Goal: Task Accomplishment & Management: Complete application form

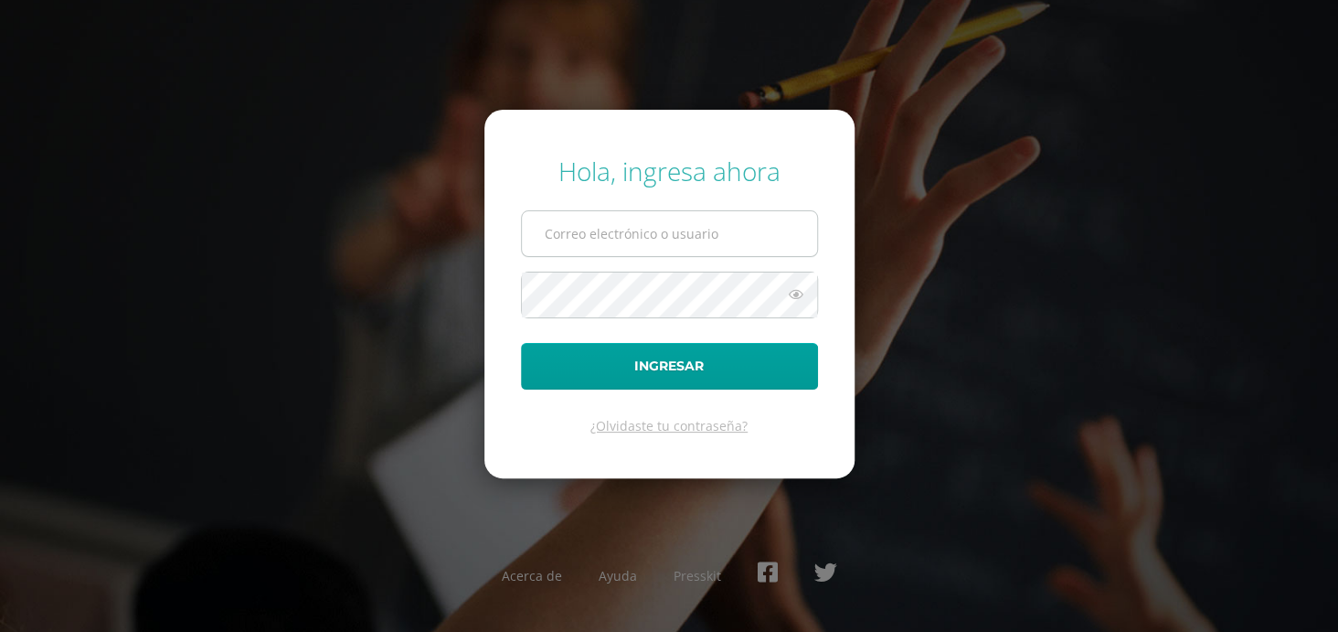
click at [742, 230] on input "text" at bounding box center [669, 233] width 295 height 45
type input "[EMAIL_ADDRESS][DOMAIN_NAME]"
click at [795, 293] on icon at bounding box center [796, 294] width 24 height 22
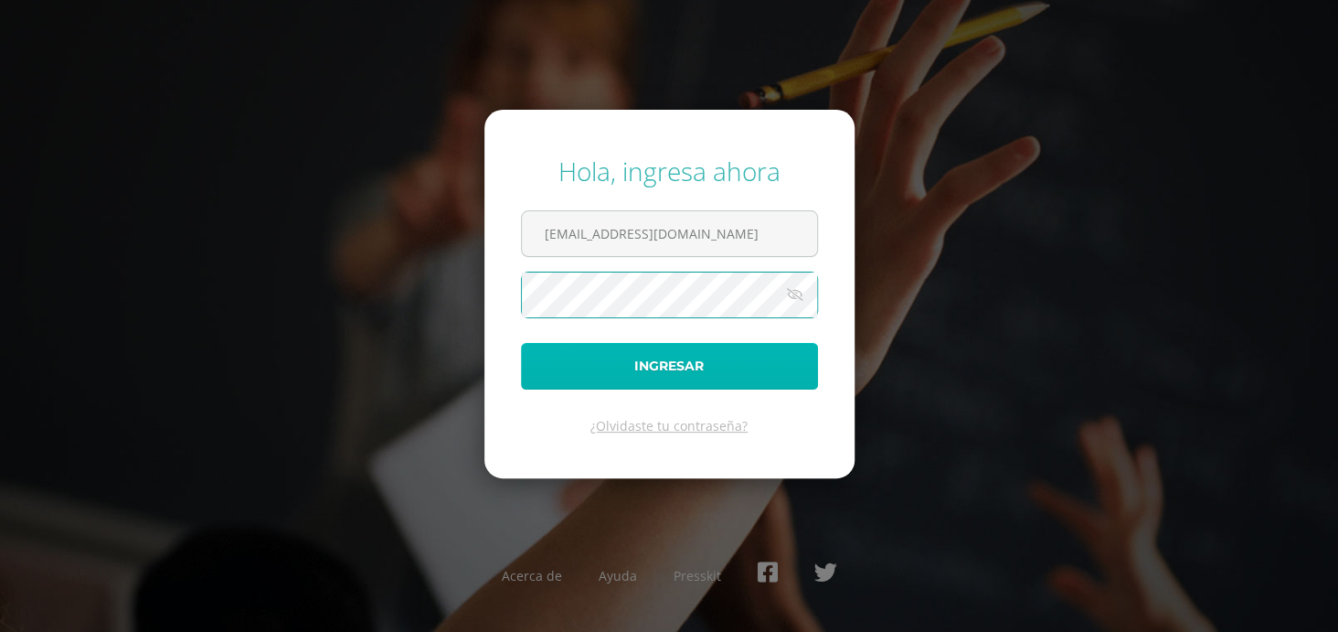
click at [544, 370] on button "Ingresar" at bounding box center [669, 366] width 297 height 47
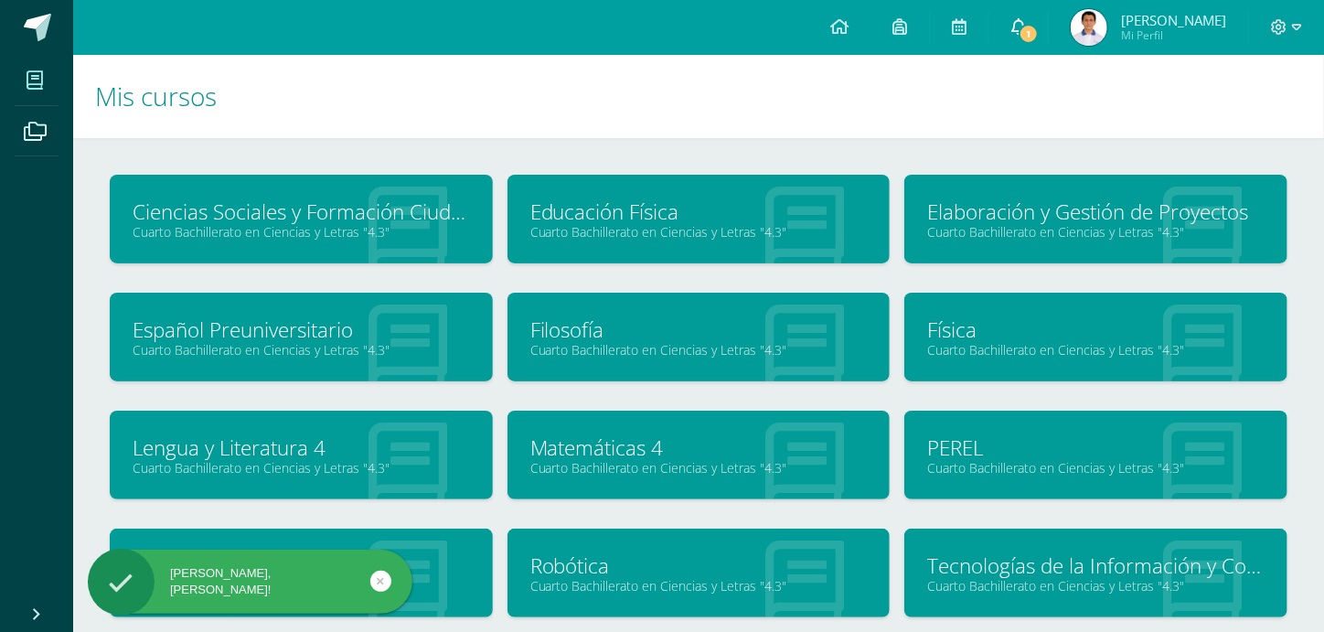
click at [1048, 42] on link "1" at bounding box center [1018, 27] width 59 height 55
click at [20, 31] on link at bounding box center [36, 27] width 73 height 55
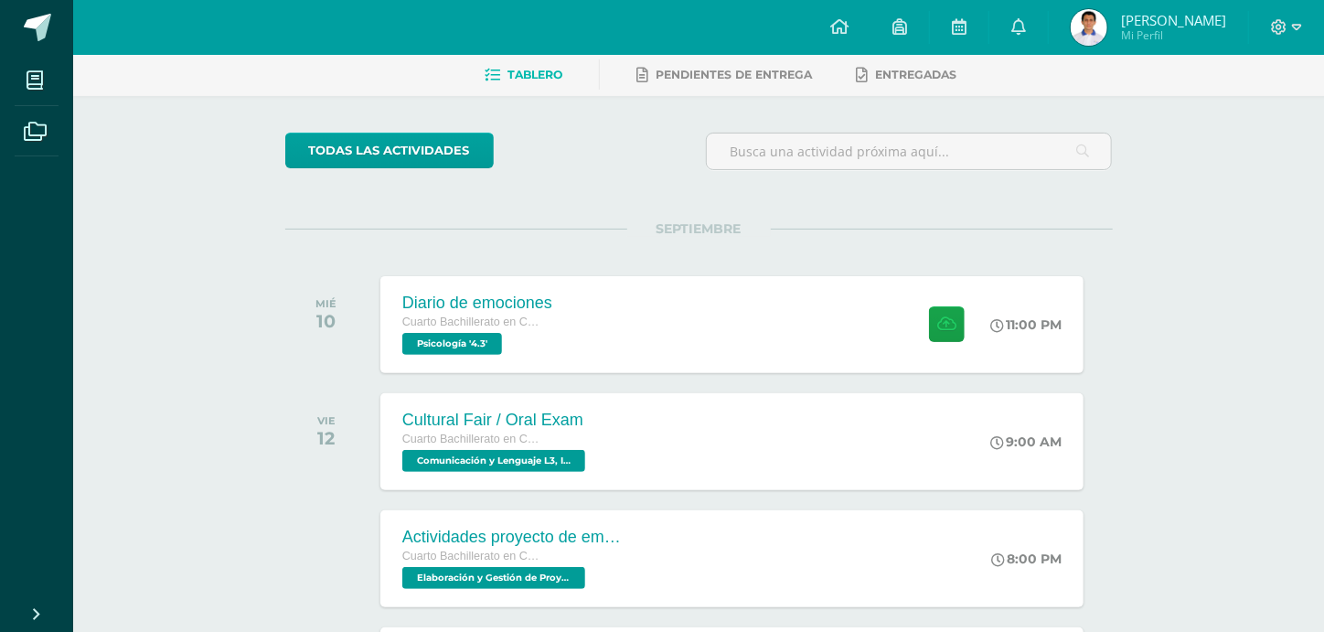
scroll to position [87, 0]
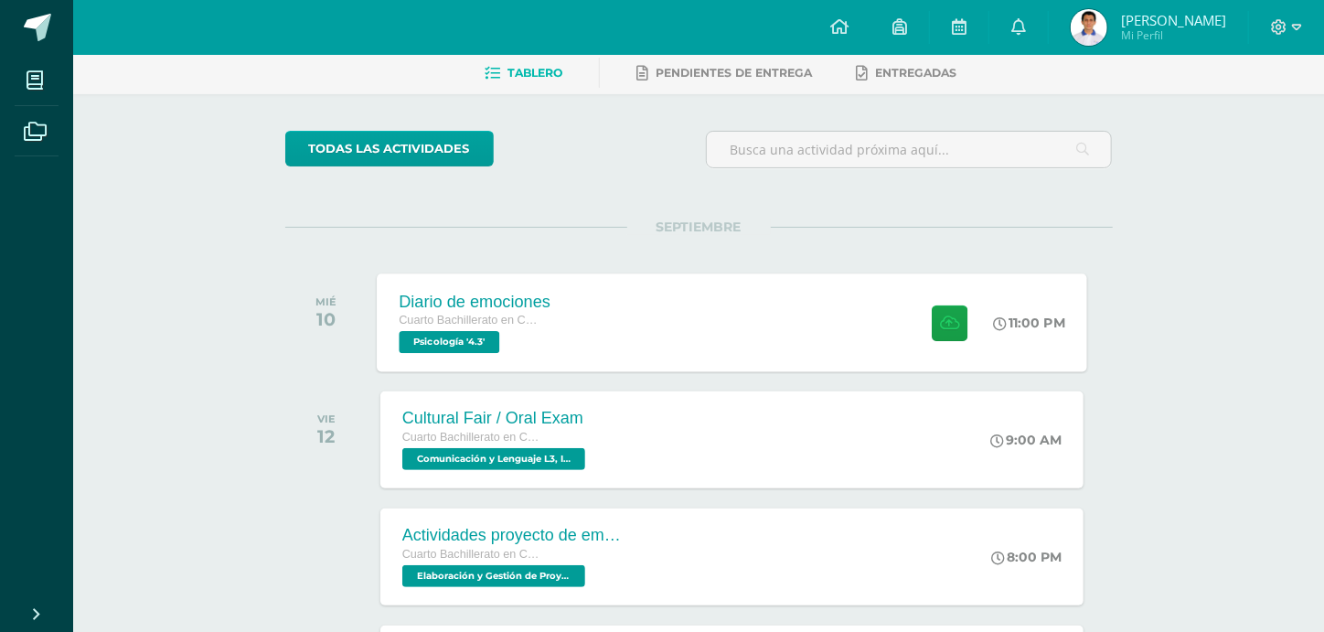
click at [592, 284] on div "Diario de emociones Cuarto Bachillerato en Ciencias y Letras Psicología '4.3' 1…" at bounding box center [732, 322] width 710 height 98
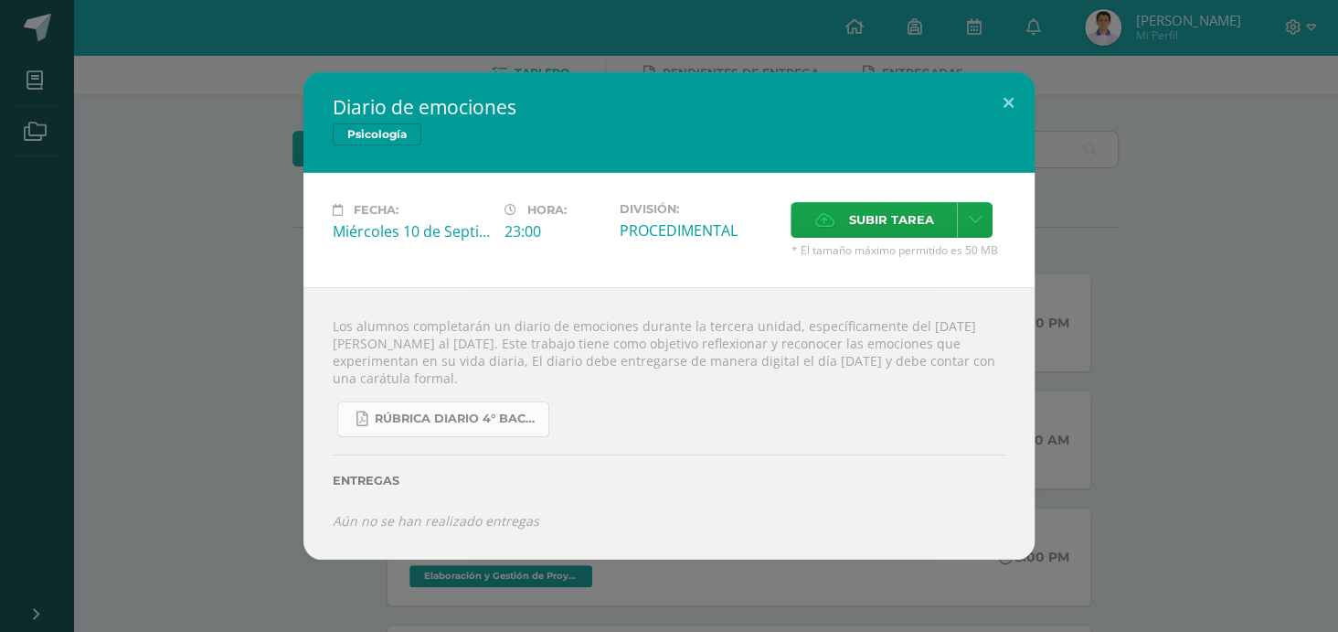
click at [433, 408] on link "RÚBRICA DIARIO 4° BACHI.pdf" at bounding box center [443, 419] width 212 height 36
click at [926, 221] on span "Subir tarea" at bounding box center [890, 220] width 85 height 34
click at [0, 0] on input "Subir tarea" at bounding box center [0, 0] width 0 height 0
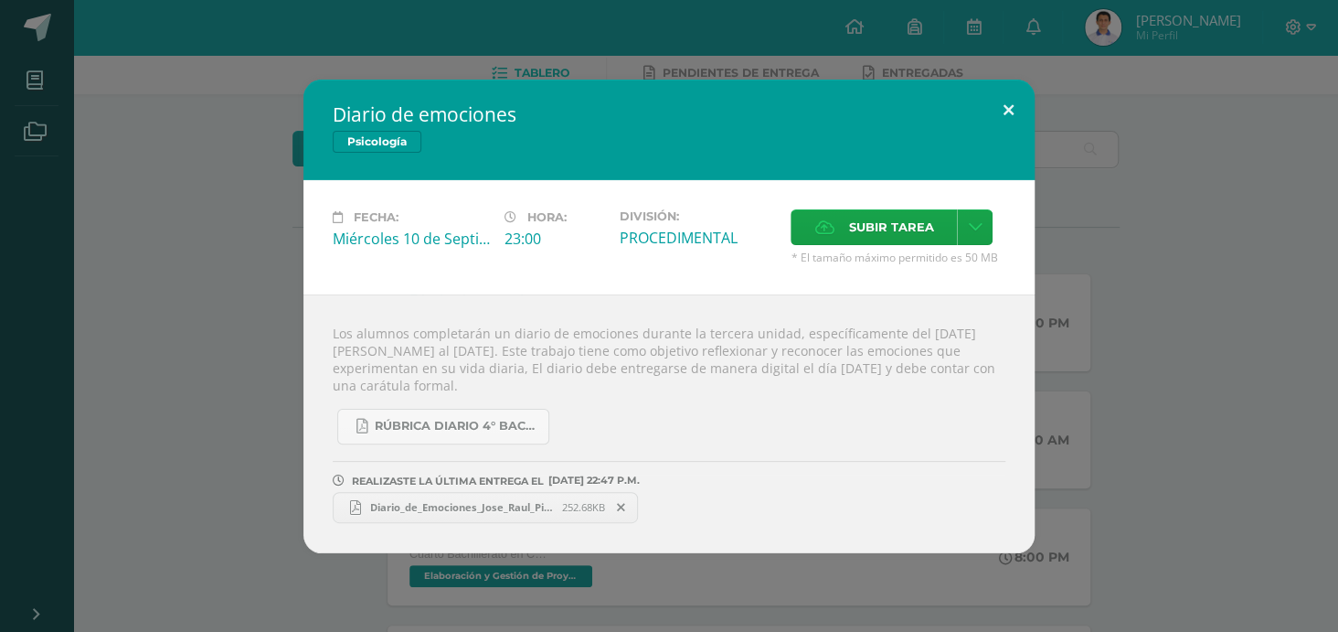
click at [1006, 103] on button at bounding box center [1009, 111] width 52 height 62
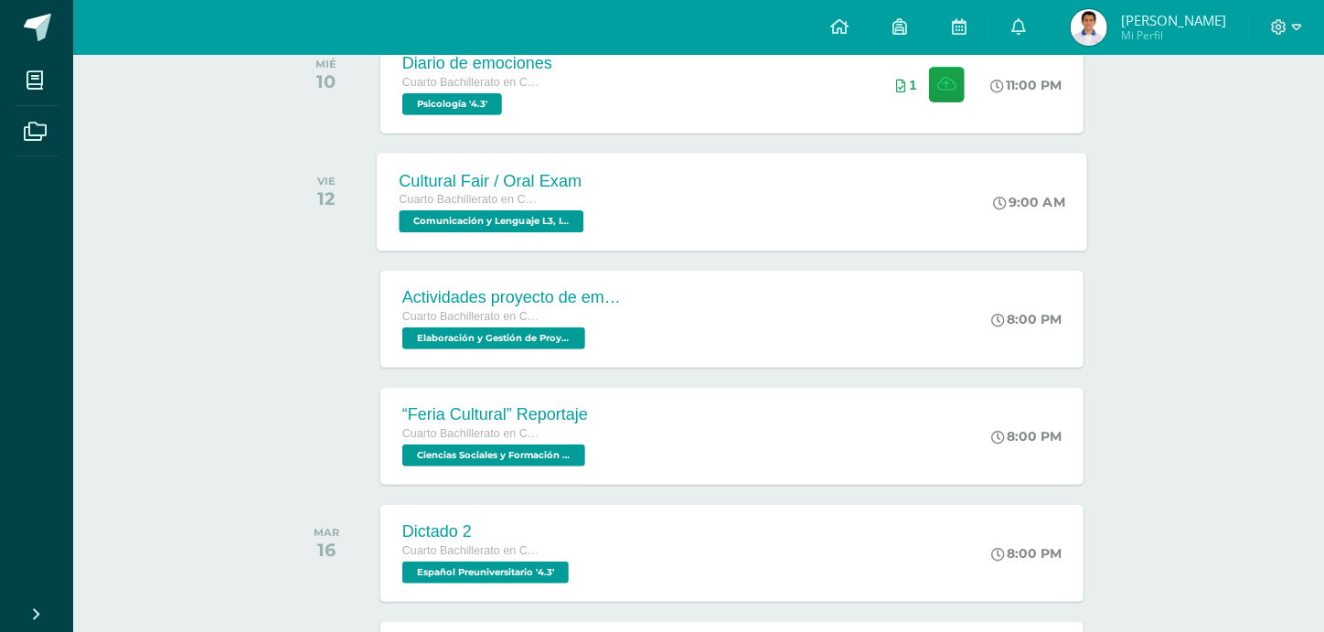
scroll to position [330, 0]
